Goal: Information Seeking & Learning: Learn about a topic

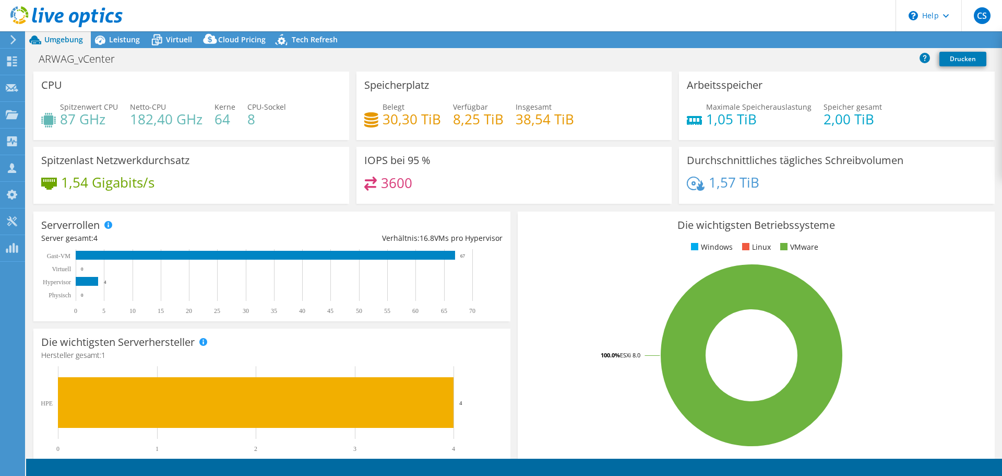
select select "USD"
click at [116, 42] on span "Leistung" at bounding box center [124, 39] width 31 height 10
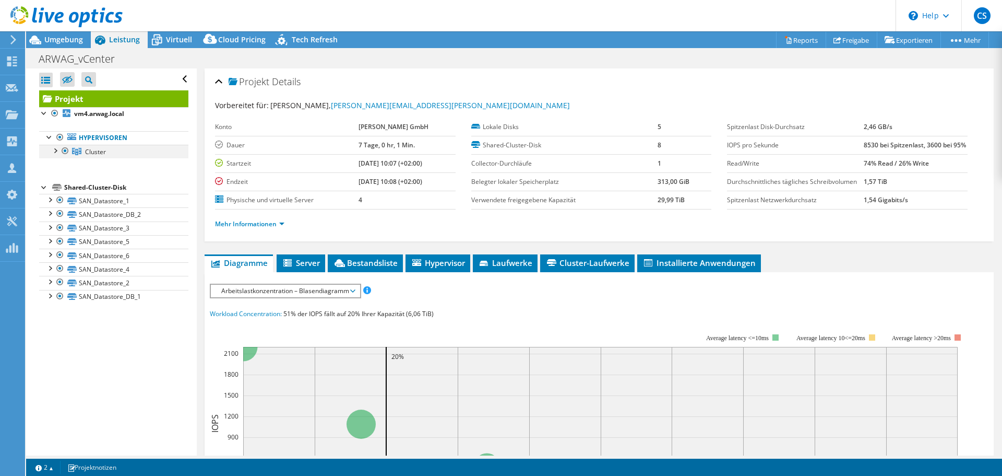
click at [56, 149] on div at bounding box center [55, 150] width 10 height 10
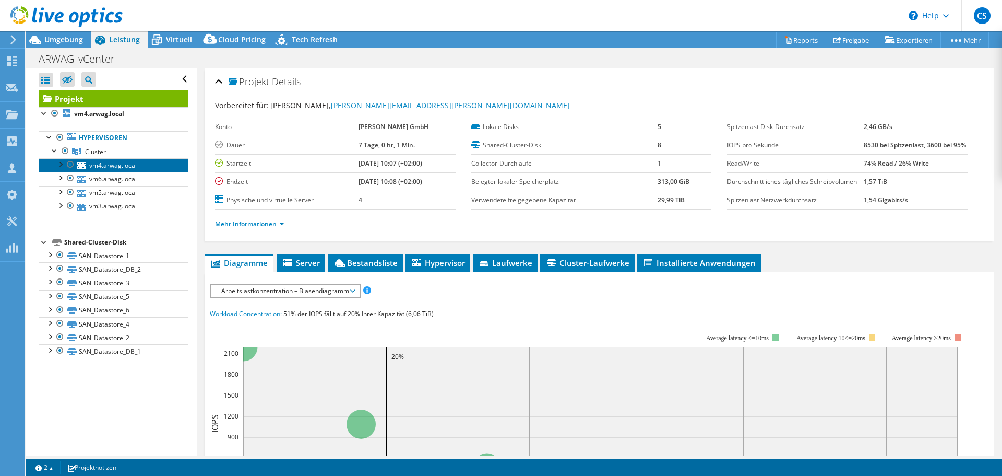
click at [116, 166] on link "vm4.arwag.local" at bounding box center [113, 165] width 149 height 14
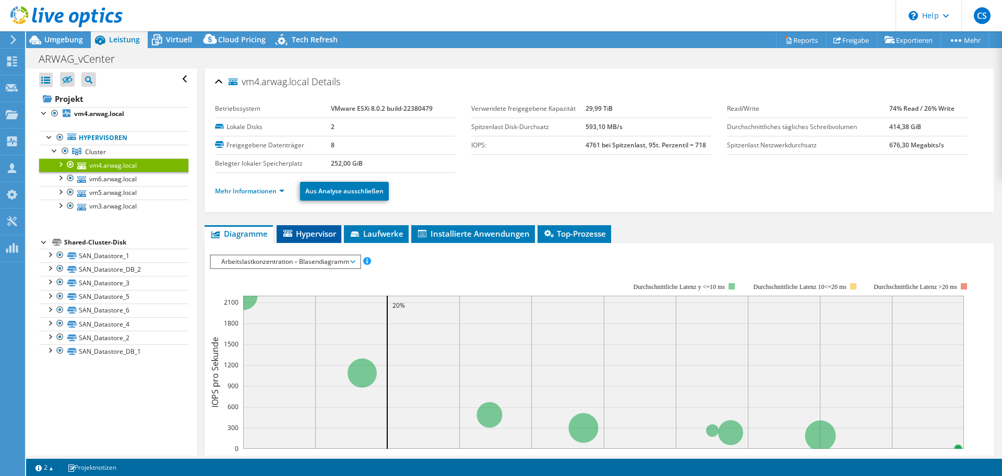
click at [313, 234] on span "Hypervisor" at bounding box center [309, 233] width 54 height 10
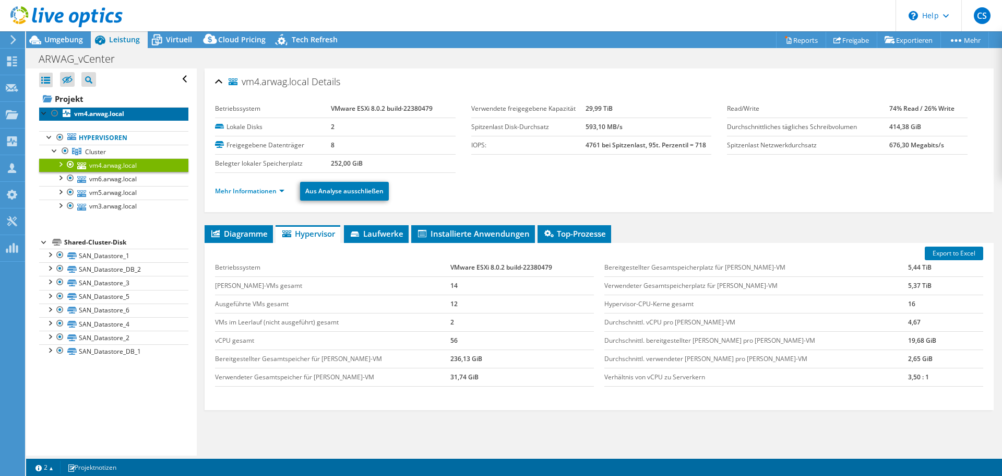
click at [96, 114] on b "vm4.arwag.local" at bounding box center [99, 113] width 50 height 9
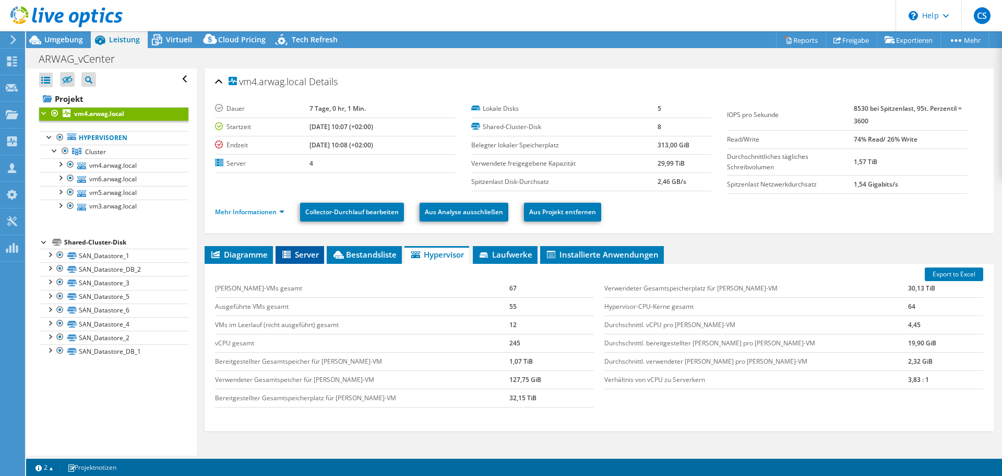
click at [308, 255] on span "Server" at bounding box center [300, 254] width 38 height 10
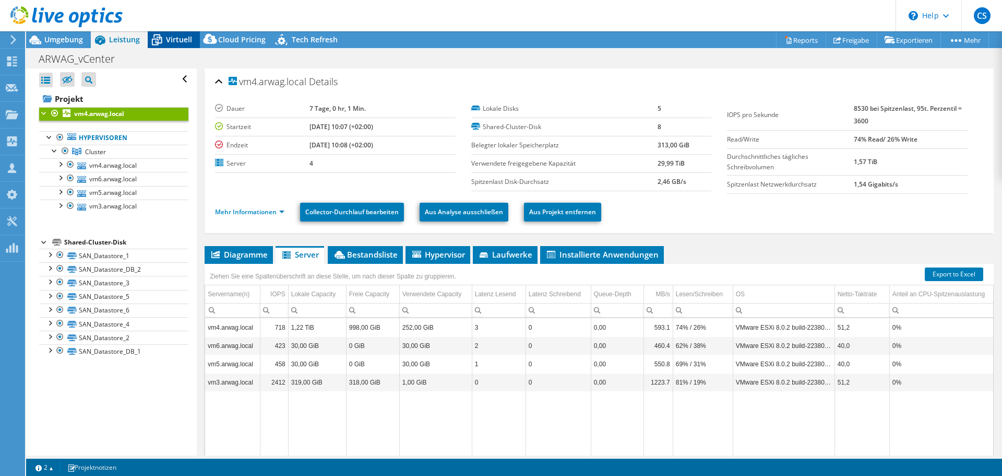
click at [174, 40] on span "Virtuell" at bounding box center [179, 39] width 26 height 10
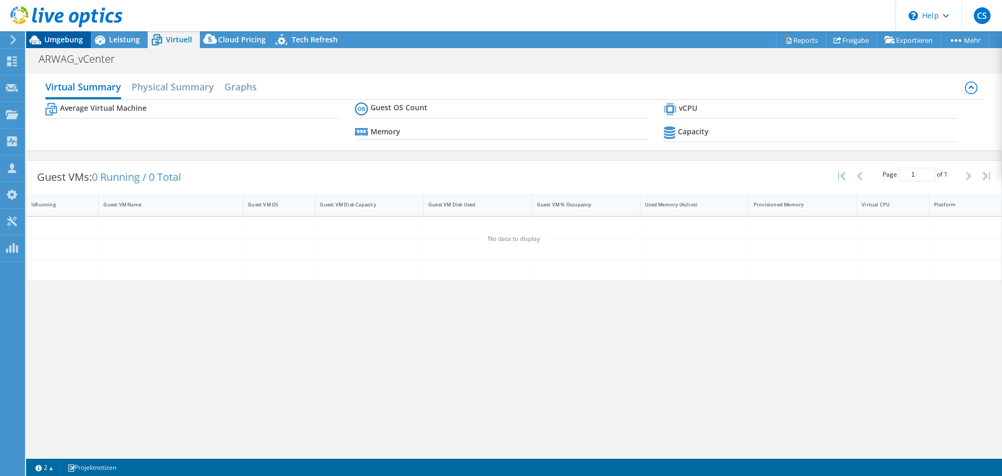
click at [64, 39] on span "Umgebung" at bounding box center [63, 39] width 39 height 10
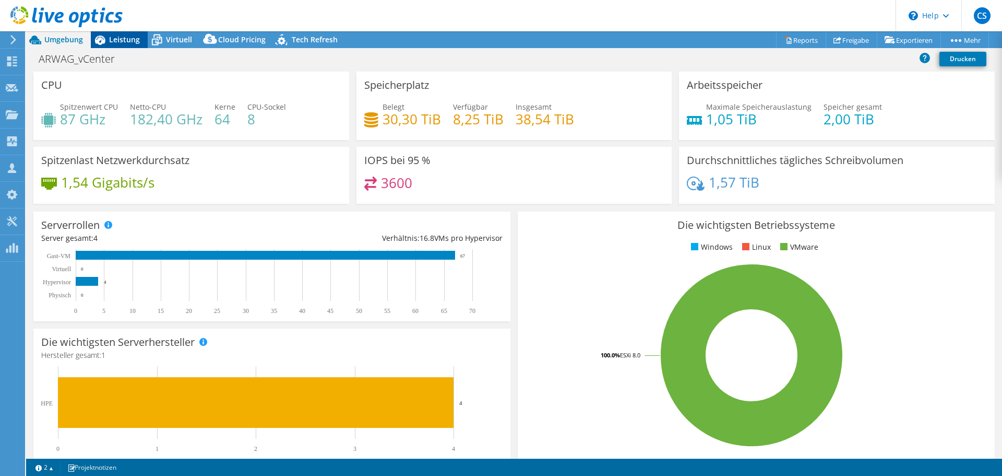
click at [125, 44] on span "Leistung" at bounding box center [124, 39] width 31 height 10
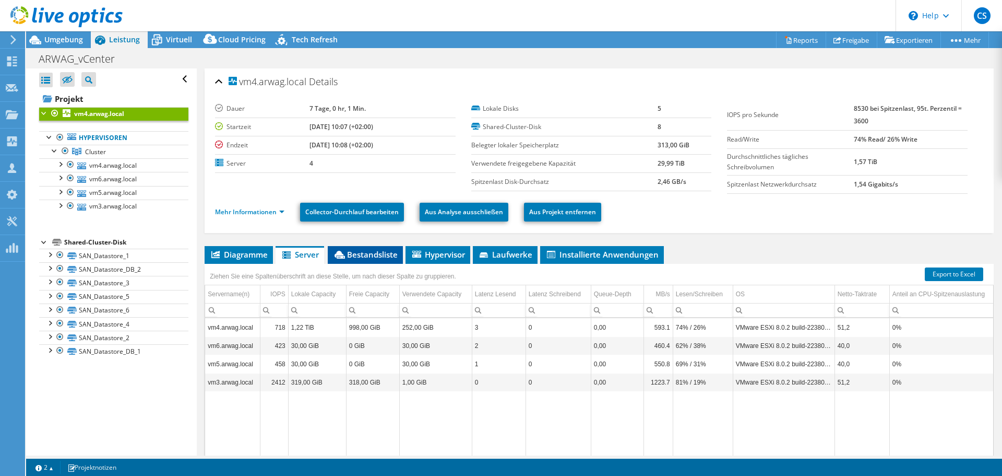
click at [364, 256] on span "Bestandsliste" at bounding box center [365, 254] width 65 height 10
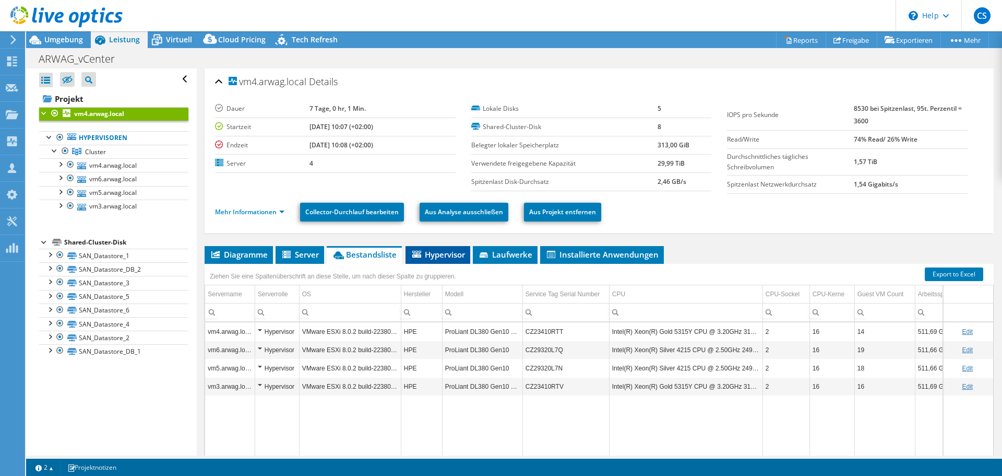
click at [426, 253] on span "Hypervisor" at bounding box center [438, 254] width 54 height 10
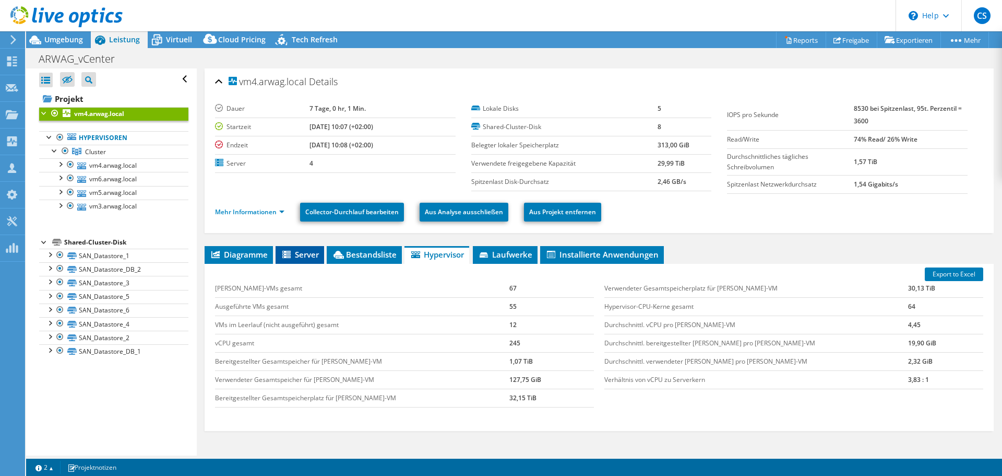
click at [304, 251] on span "Server" at bounding box center [300, 254] width 38 height 10
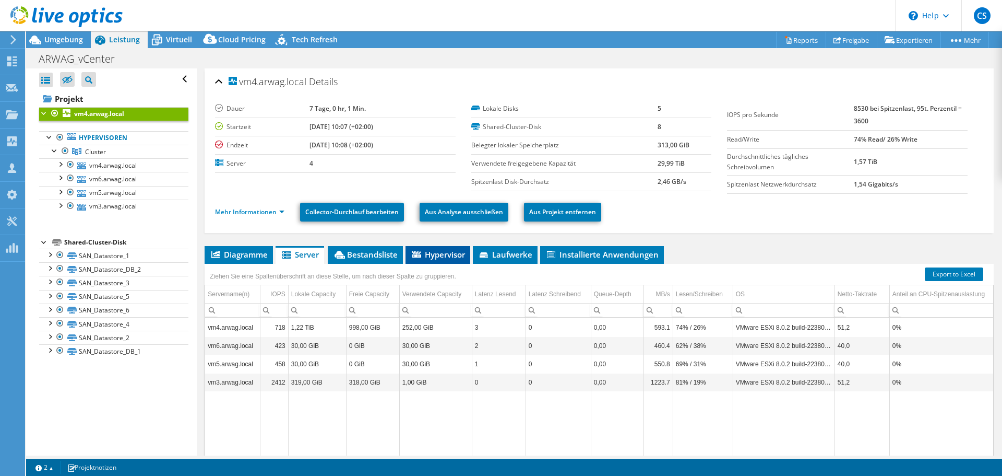
click at [433, 256] on span "Hypervisor" at bounding box center [438, 254] width 54 height 10
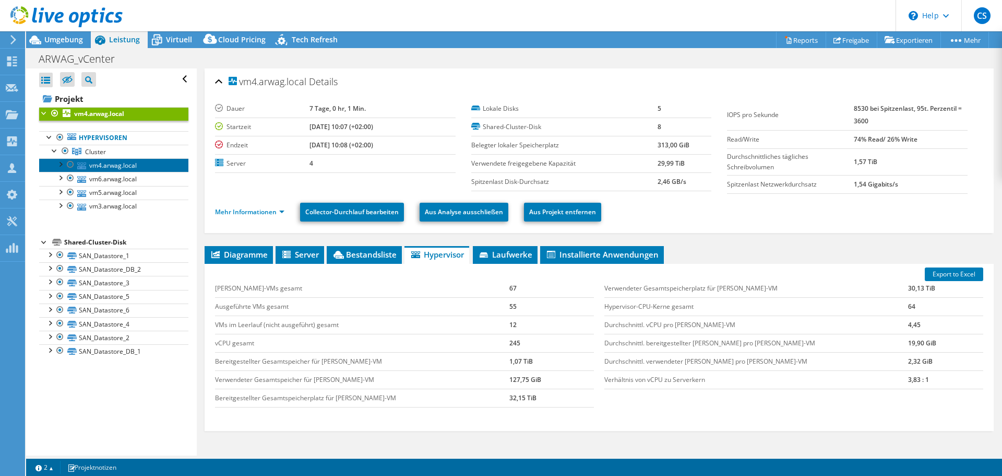
click at [120, 165] on link "vm4.arwag.local" at bounding box center [113, 165] width 149 height 14
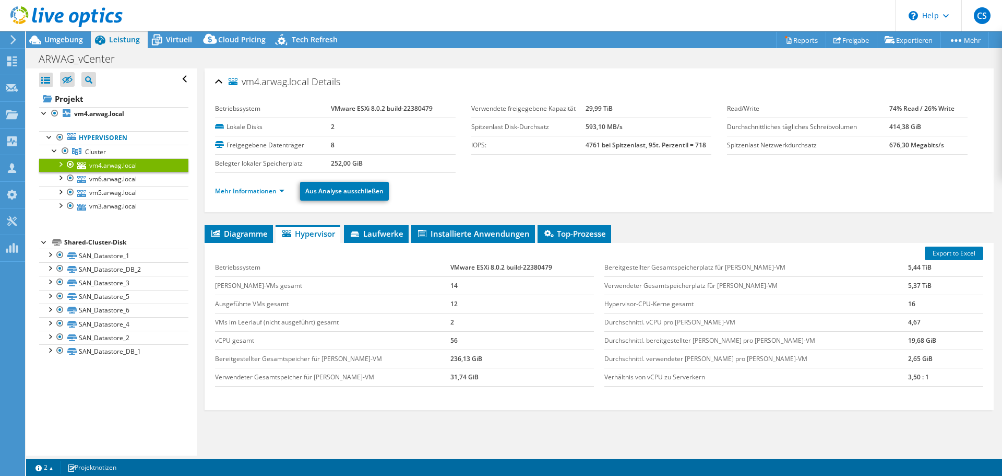
click at [62, 165] on div at bounding box center [60, 163] width 10 height 10
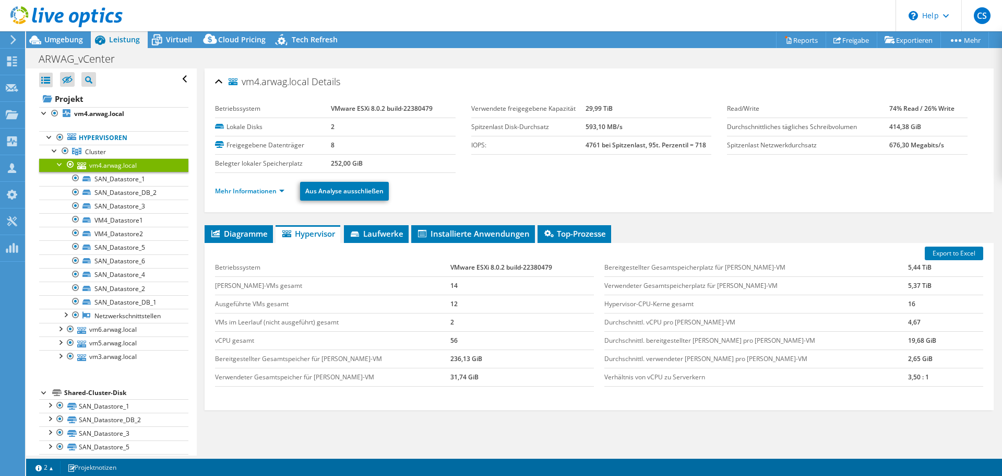
click at [129, 165] on link "vm4.arwag.local" at bounding box center [113, 165] width 149 height 14
click at [61, 162] on div at bounding box center [60, 163] width 10 height 10
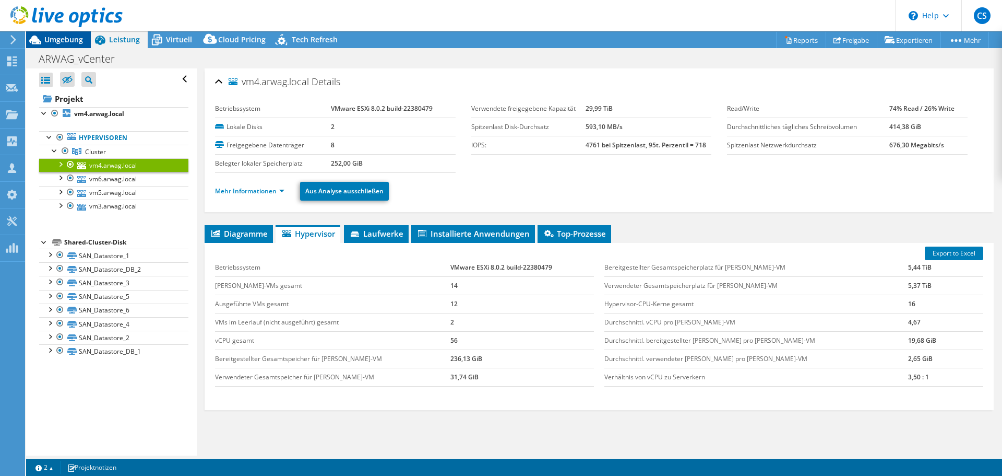
click at [65, 40] on span "Umgebung" at bounding box center [63, 39] width 39 height 10
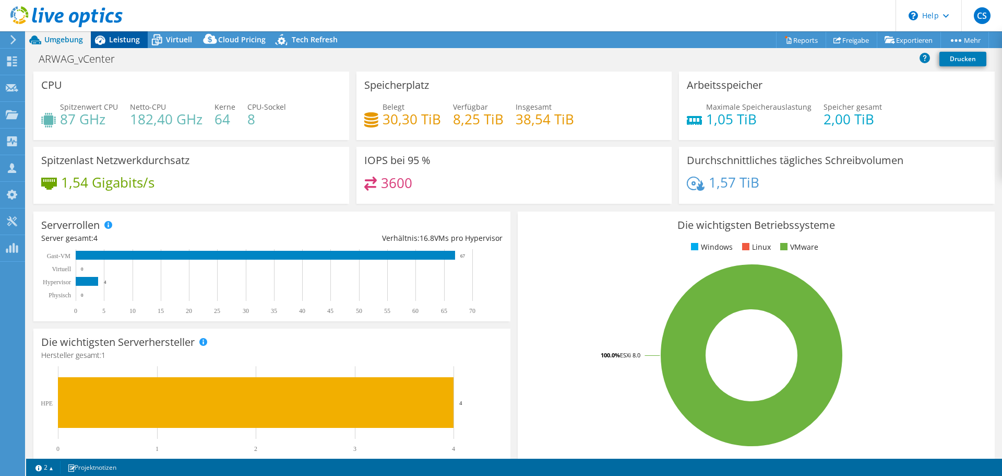
click at [131, 40] on span "Leistung" at bounding box center [124, 39] width 31 height 10
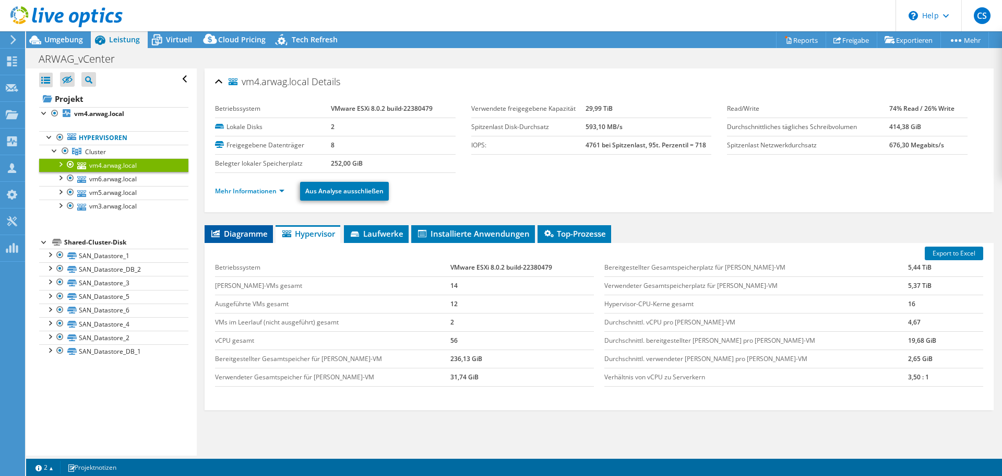
click at [248, 228] on li "Diagramme" at bounding box center [239, 234] width 68 height 18
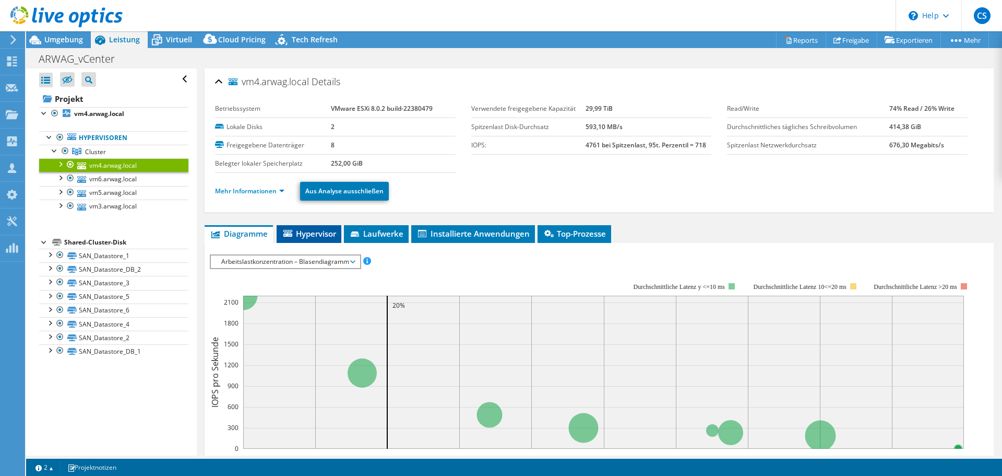
click at [316, 230] on span "Hypervisor" at bounding box center [309, 233] width 54 height 10
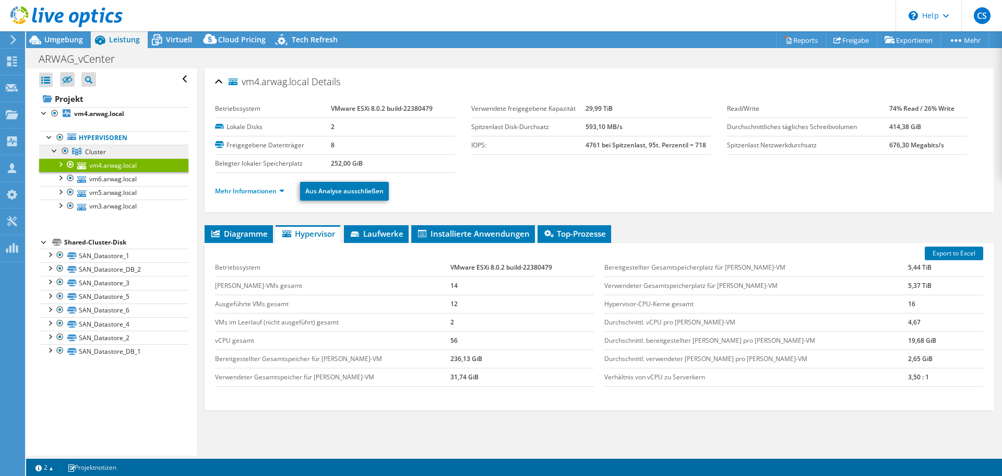
click at [85, 148] on span "Cluster" at bounding box center [95, 151] width 21 height 9
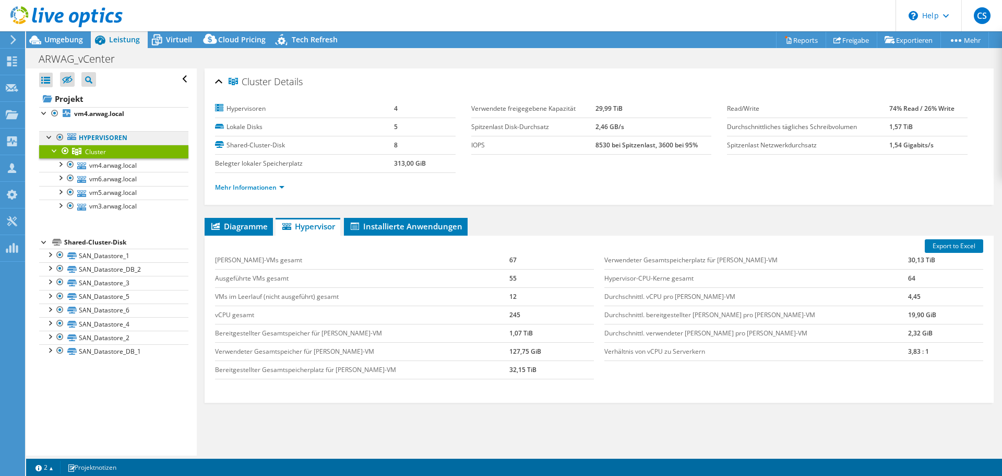
click at [115, 136] on link "Hypervisoren" at bounding box center [113, 138] width 149 height 14
click at [88, 136] on link "Hypervisoren" at bounding box center [113, 138] width 149 height 14
click at [98, 115] on b "vm4.arwag.local" at bounding box center [99, 113] width 50 height 9
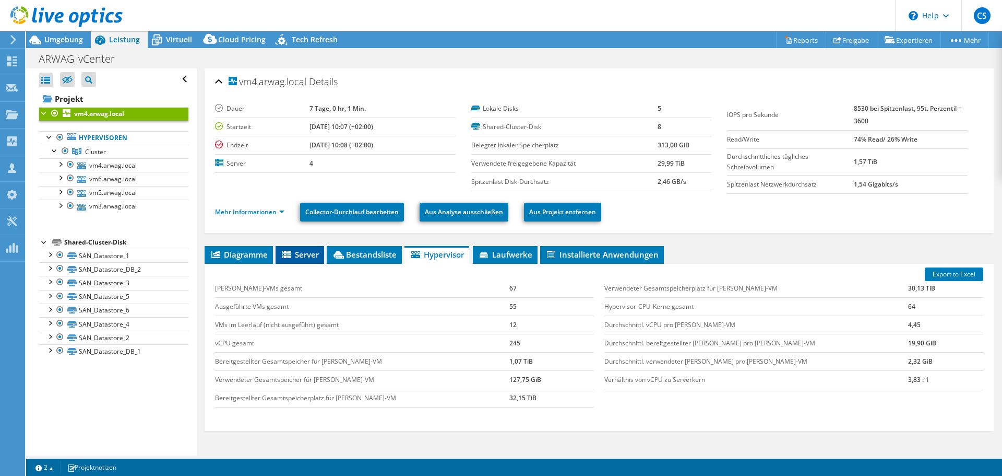
click at [291, 256] on icon at bounding box center [286, 254] width 8 height 7
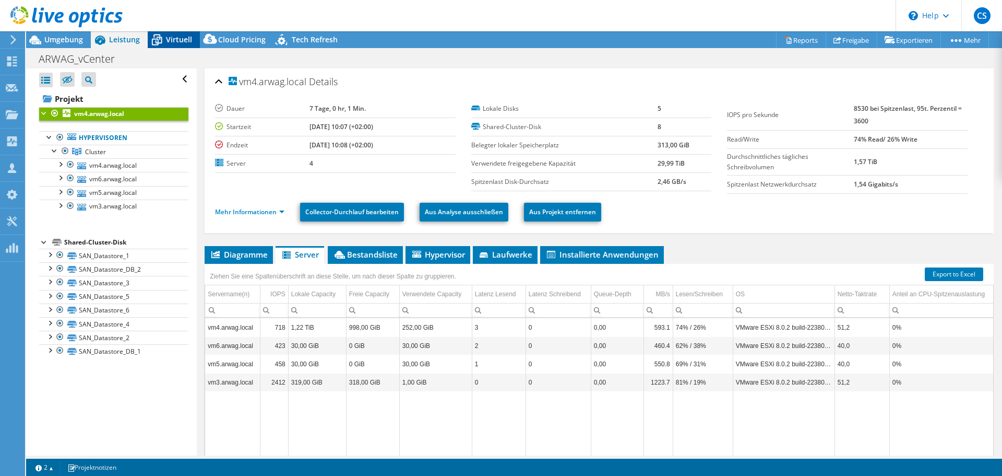
click at [174, 42] on span "Virtuell" at bounding box center [179, 39] width 26 height 10
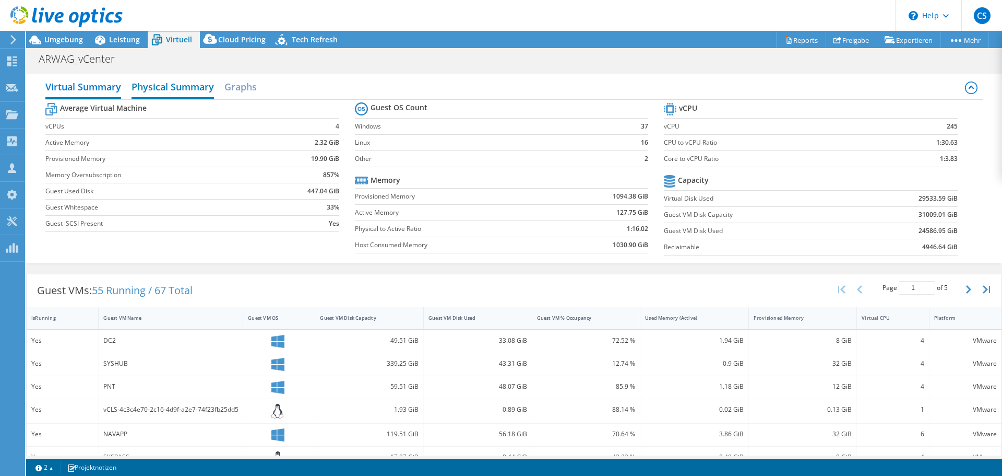
click at [182, 96] on h2 "Physical Summary" at bounding box center [173, 87] width 82 height 23
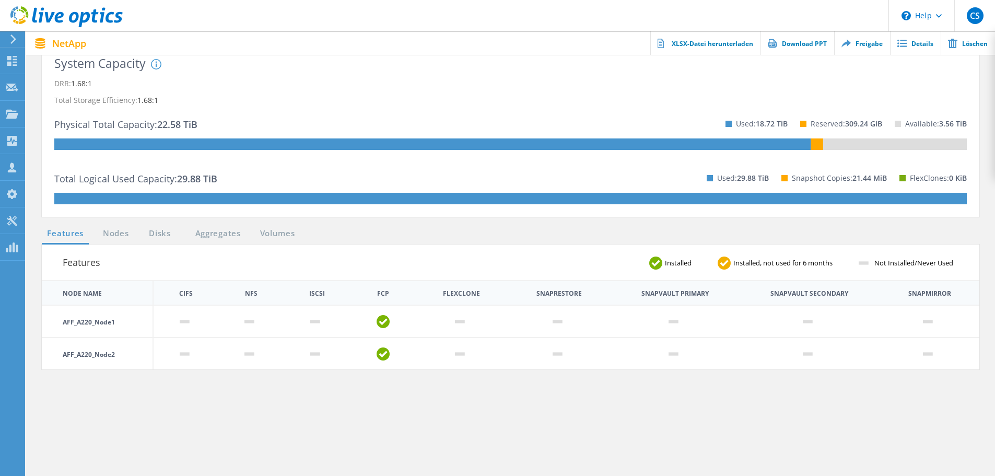
scroll to position [261, 0]
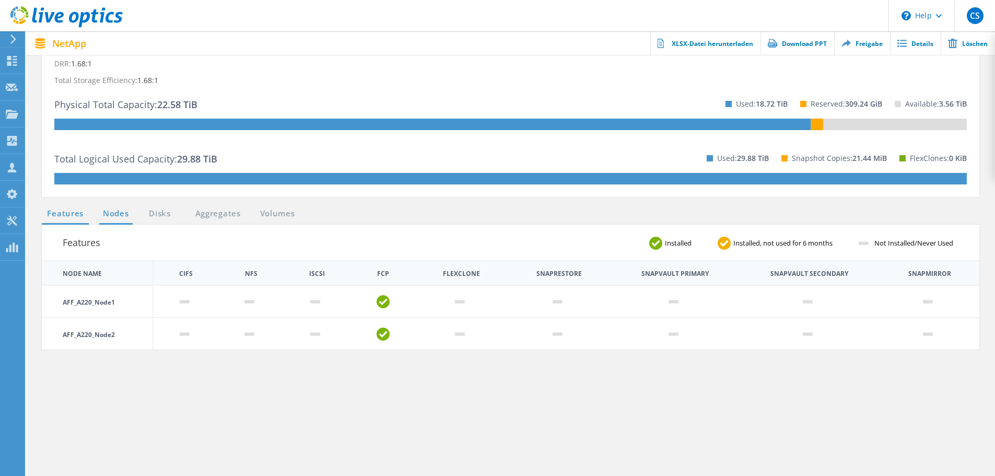
click at [114, 216] on link "Nodes" at bounding box center [115, 213] width 33 height 13
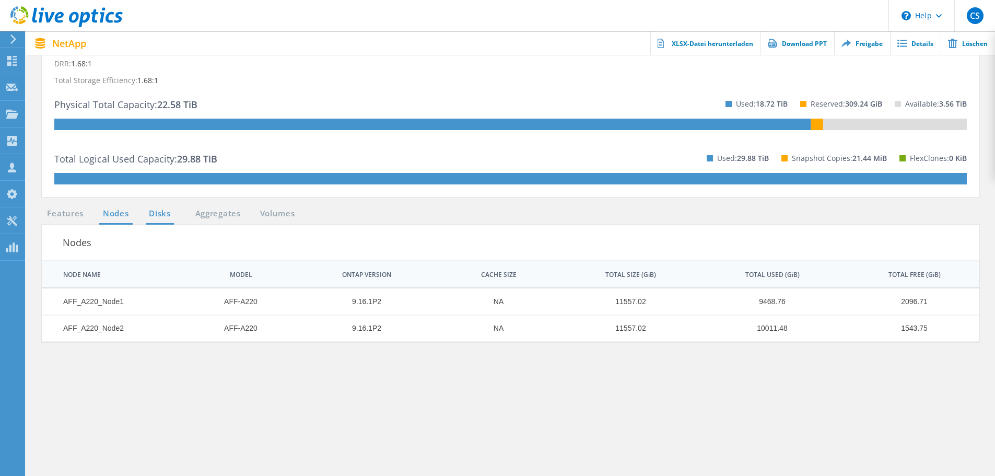
click at [159, 209] on link "Disks" at bounding box center [160, 213] width 28 height 13
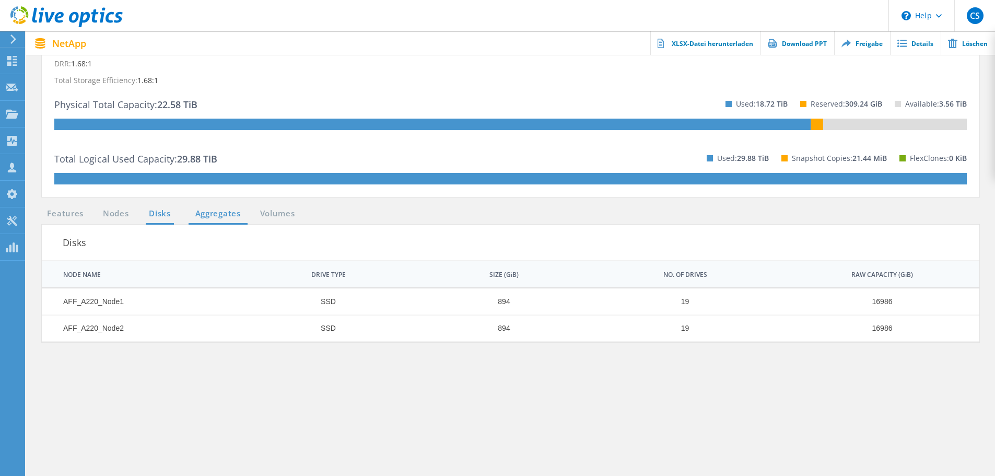
click at [206, 209] on link "Aggregates" at bounding box center [217, 213] width 59 height 13
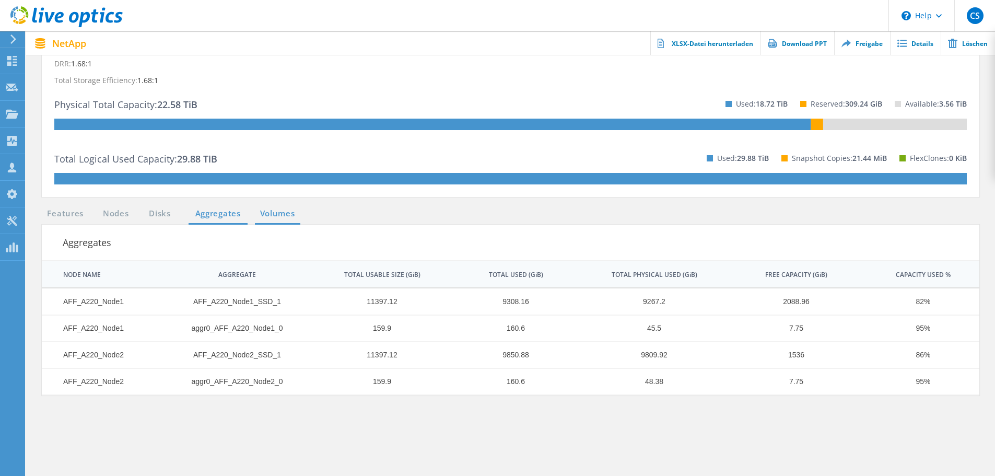
click at [266, 210] on link "Volumes" at bounding box center [277, 213] width 45 height 13
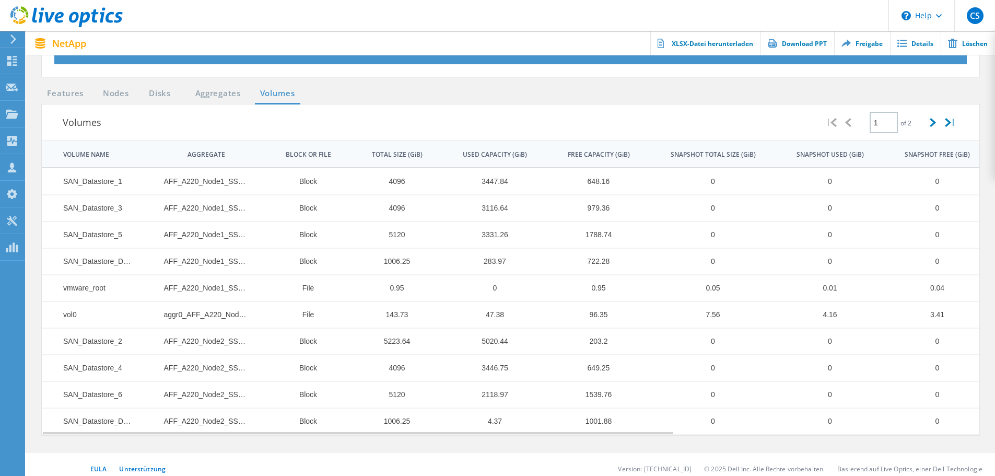
scroll to position [389, 0]
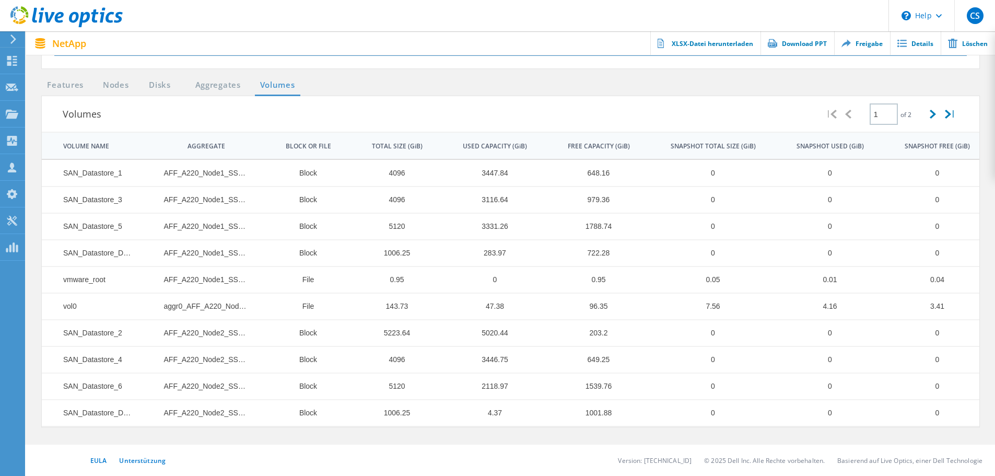
click at [141, 88] on li "Disks" at bounding box center [153, 85] width 27 height 13
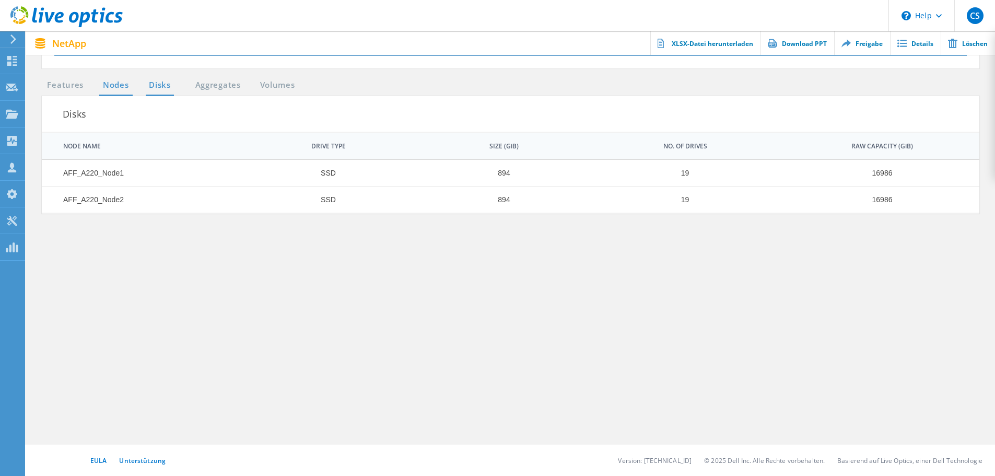
click at [131, 84] on link "Nodes" at bounding box center [115, 85] width 33 height 13
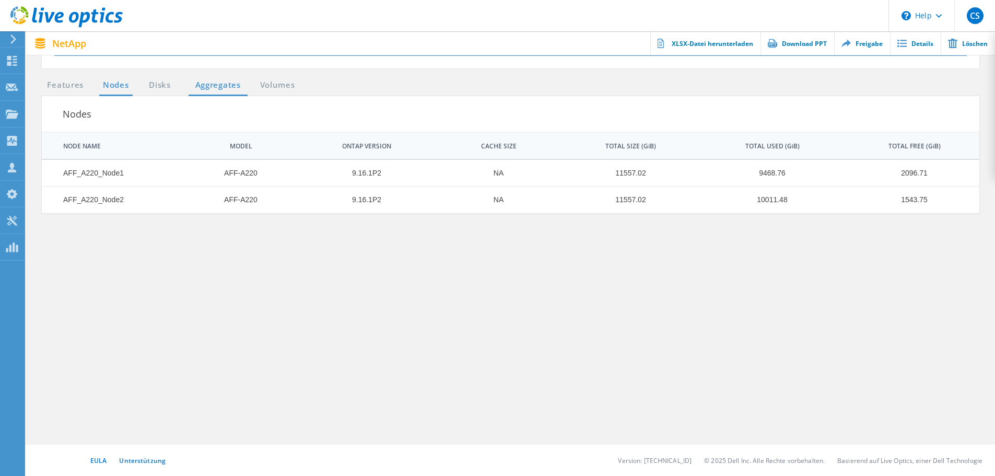
click at [207, 87] on link "Aggregates" at bounding box center [217, 85] width 59 height 13
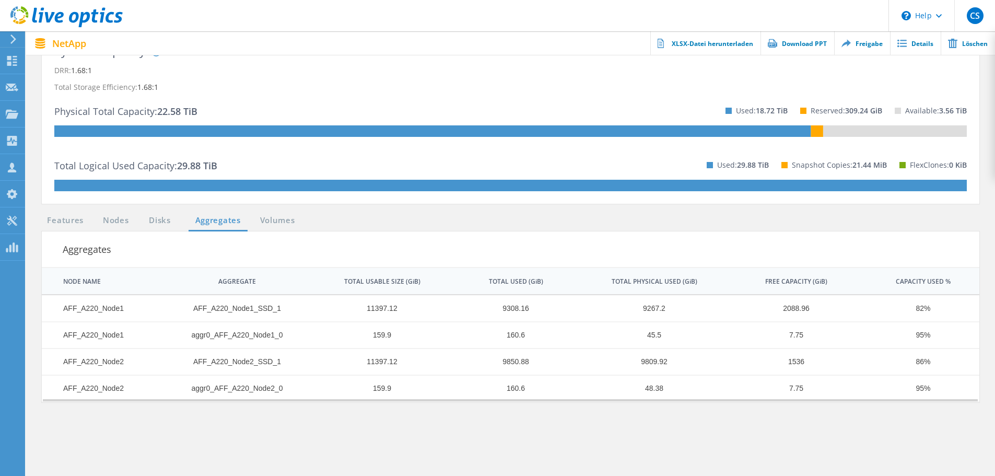
scroll to position [233, 0]
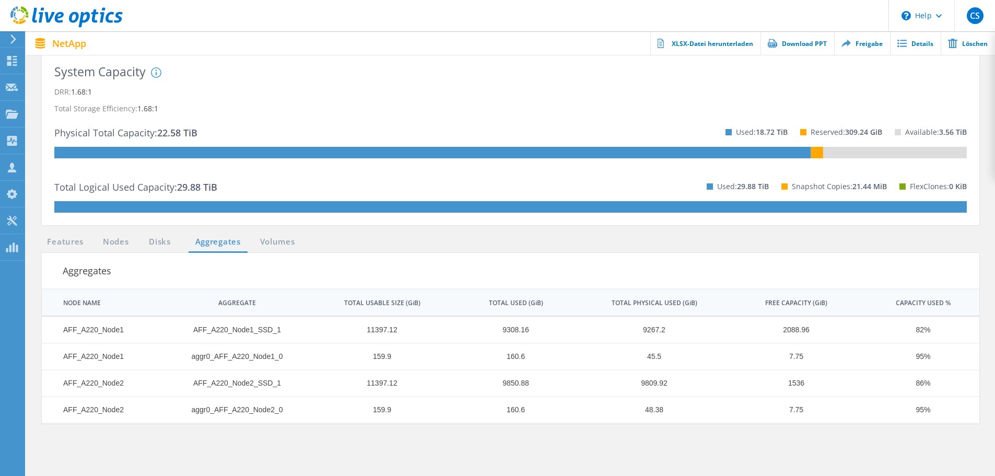
click at [248, 239] on ul "Features Nodes Disks Aggregates Volumes" at bounding box center [171, 243] width 269 height 17
click at [301, 237] on ul "Features Nodes Disks Aggregates Volumes" at bounding box center [171, 243] width 269 height 17
click at [289, 241] on link "Volumes" at bounding box center [277, 241] width 45 height 13
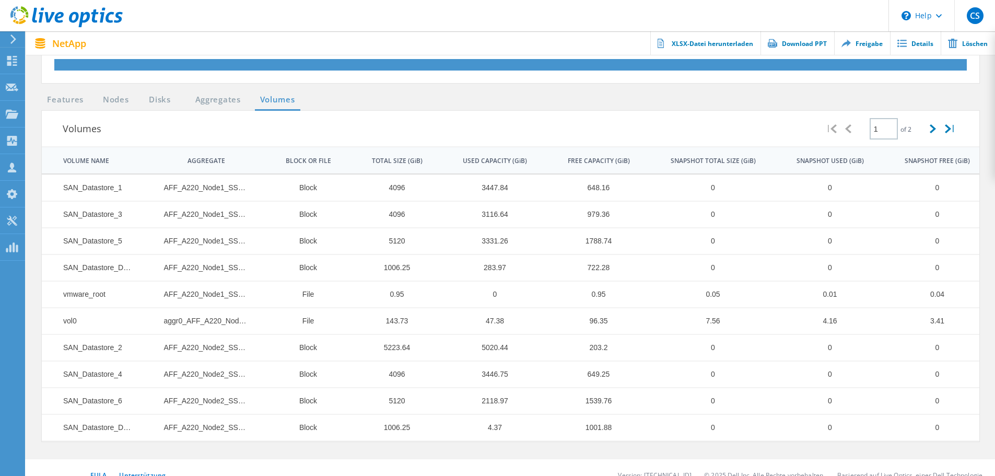
scroll to position [389, 0]
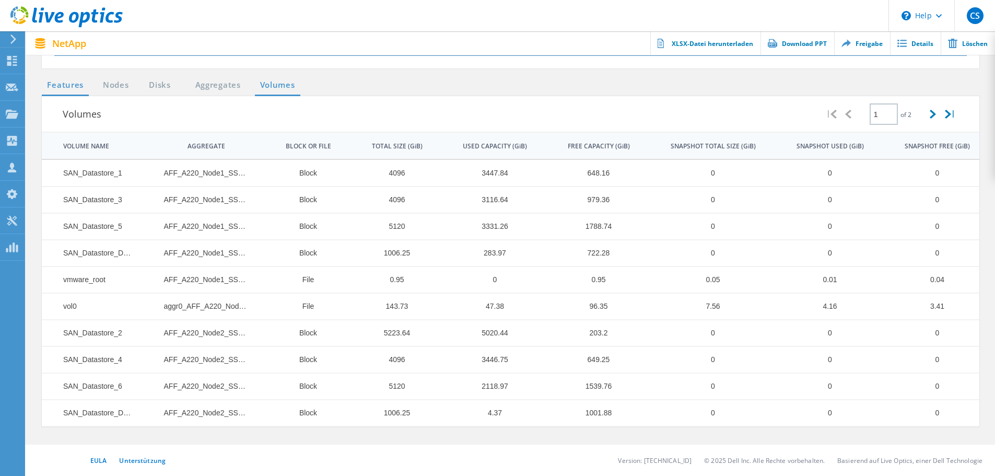
click at [64, 84] on link "Features" at bounding box center [65, 85] width 47 height 13
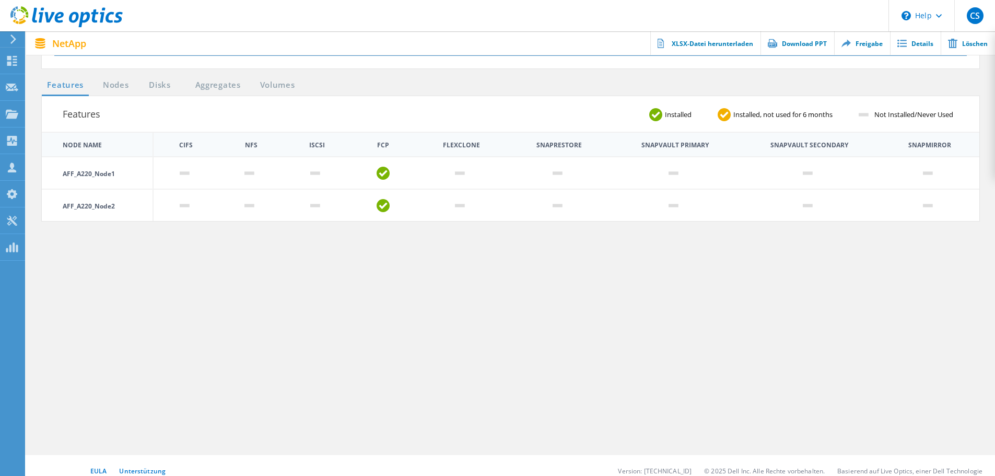
click at [79, 85] on link "Features" at bounding box center [65, 85] width 47 height 13
click at [151, 92] on ul "Features Nodes Disks Aggregates Volumes" at bounding box center [171, 87] width 269 height 17
click at [111, 88] on link "Nodes" at bounding box center [115, 85] width 33 height 13
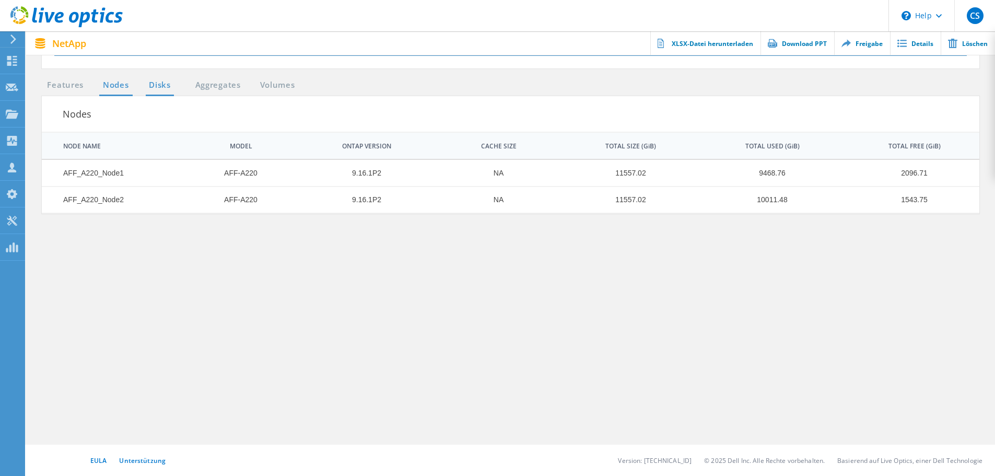
click at [160, 84] on link "Disks" at bounding box center [160, 85] width 28 height 13
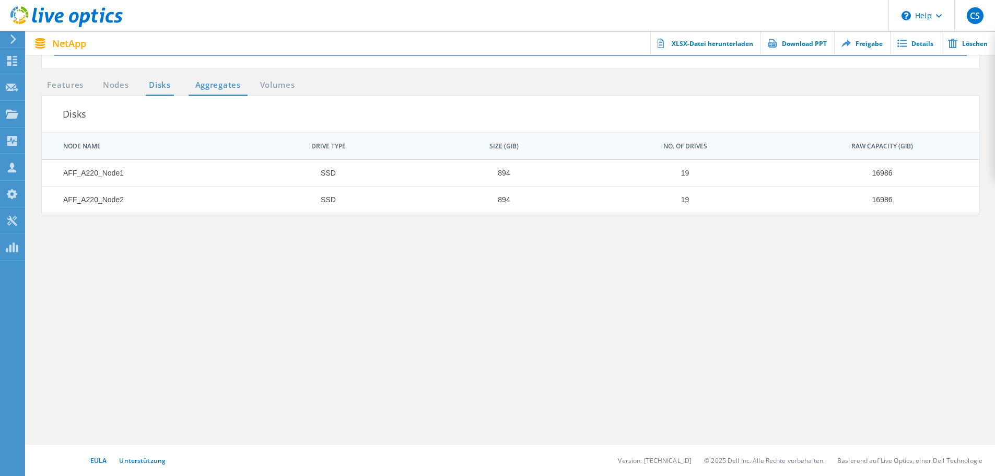
click at [194, 84] on link "Aggregates" at bounding box center [217, 85] width 59 height 13
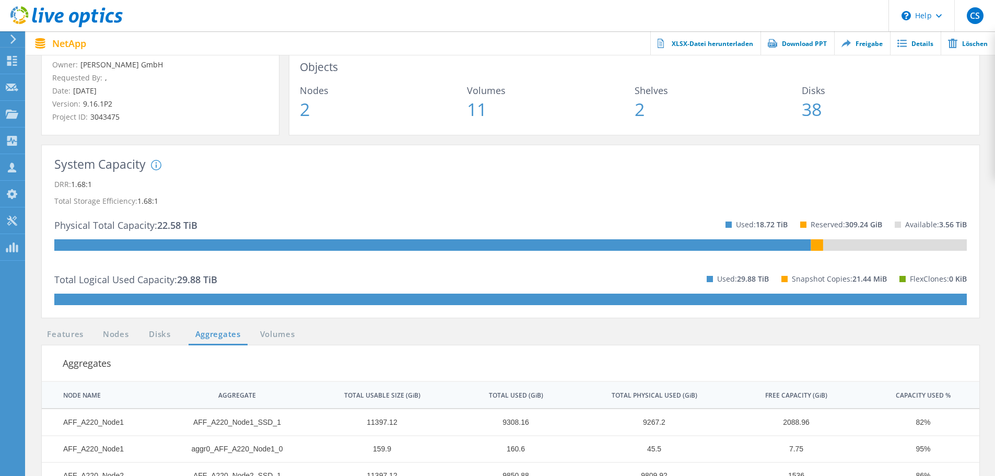
scroll to position [76, 0]
